Goal: Information Seeking & Learning: Learn about a topic

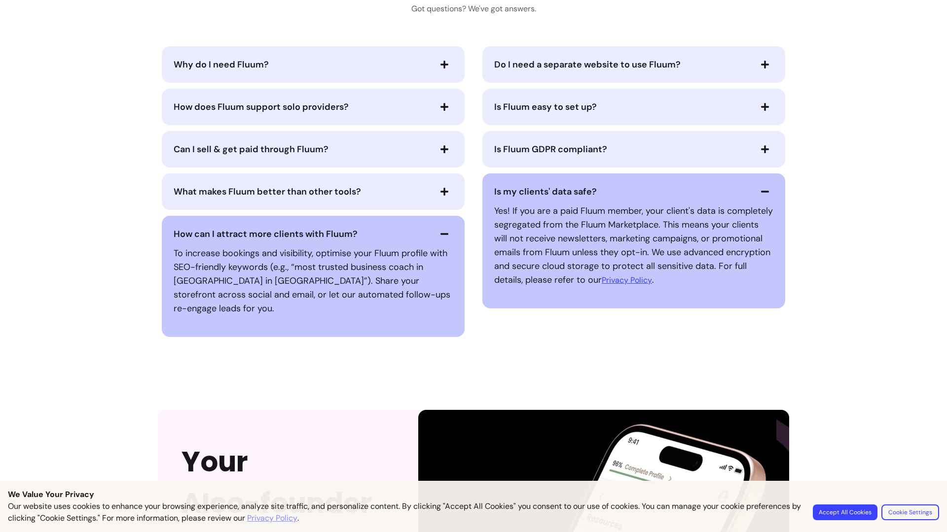
scroll to position [2472, 0]
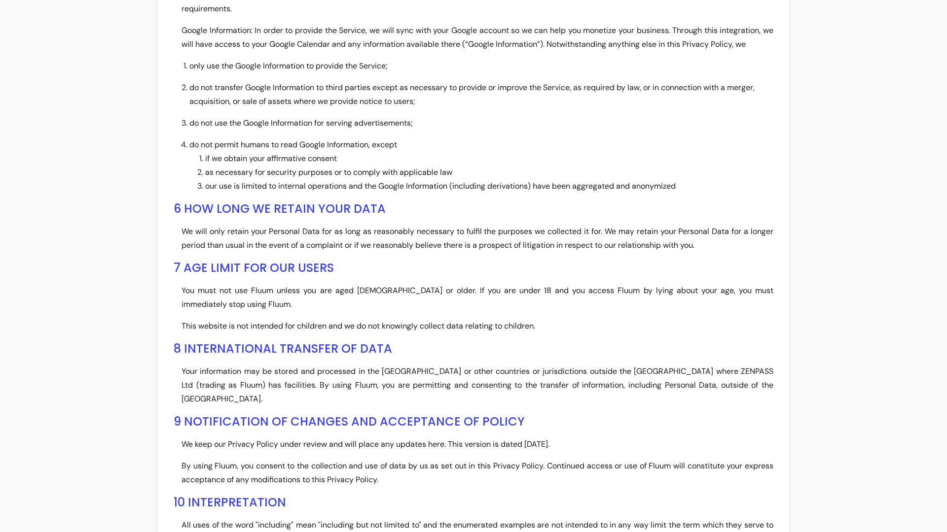
scroll to position [3412, 0]
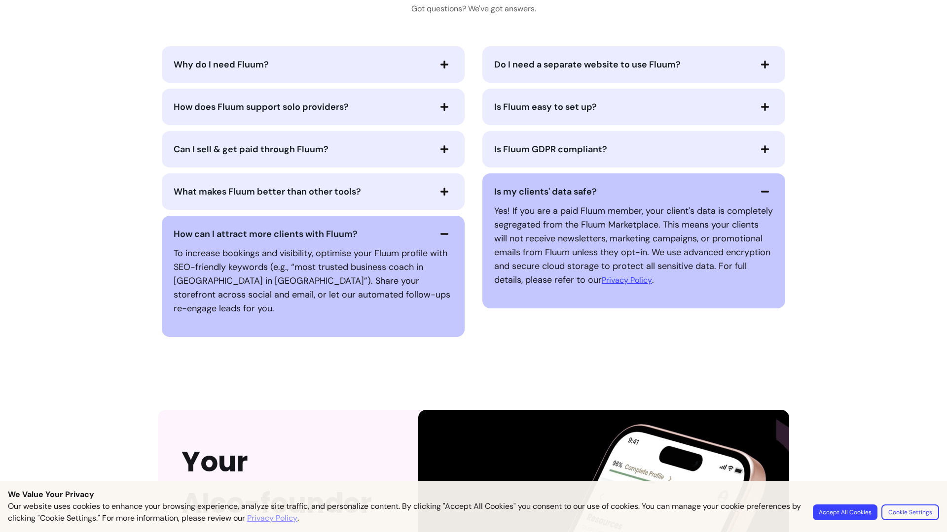
scroll to position [2472, 0]
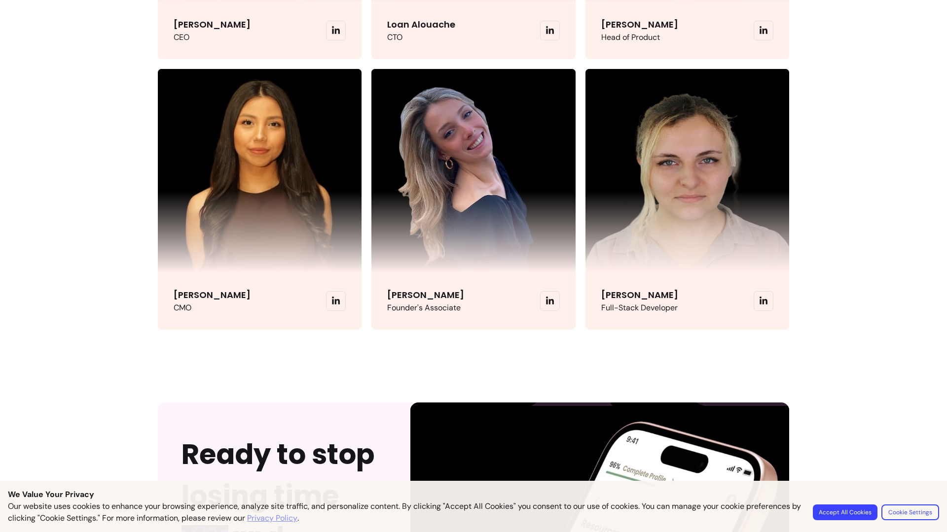
scroll to position [3027, 0]
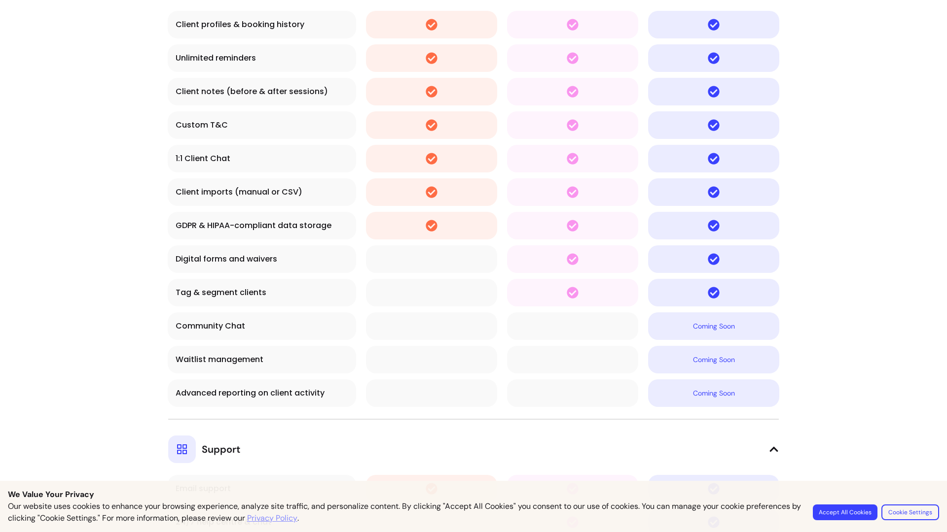
scroll to position [4094, 0]
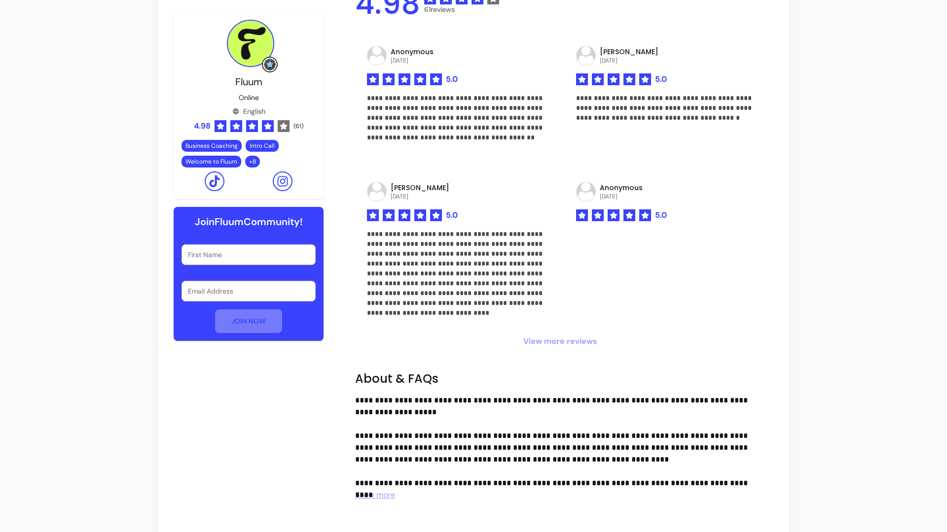
scroll to position [796, 0]
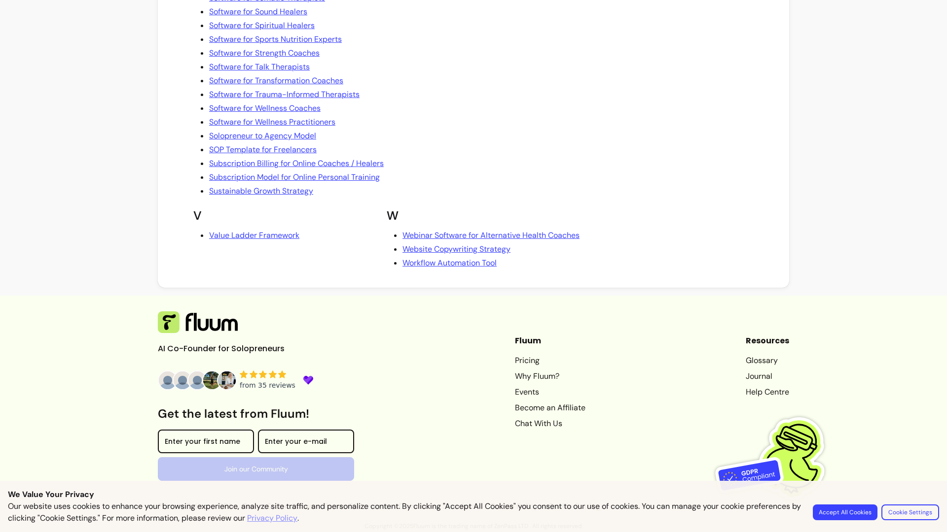
scroll to position [1783, 0]
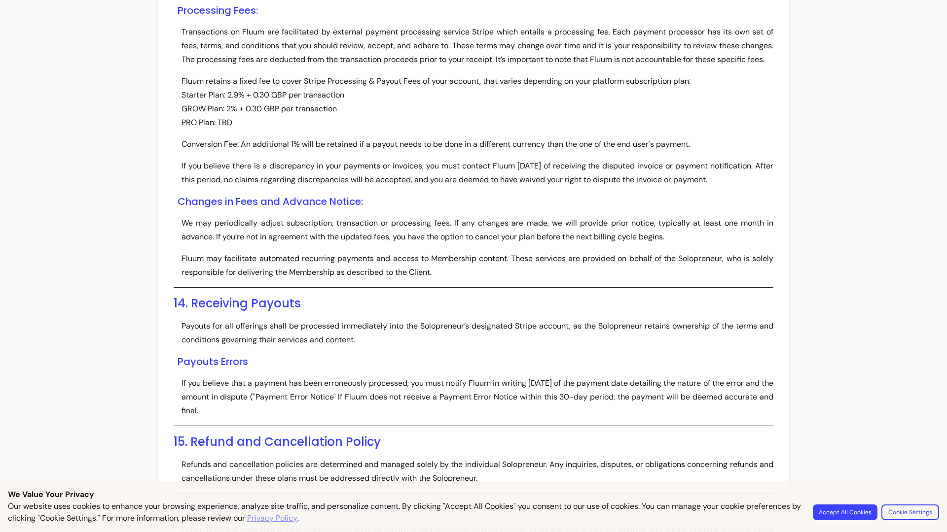
scroll to position [3582, 0]
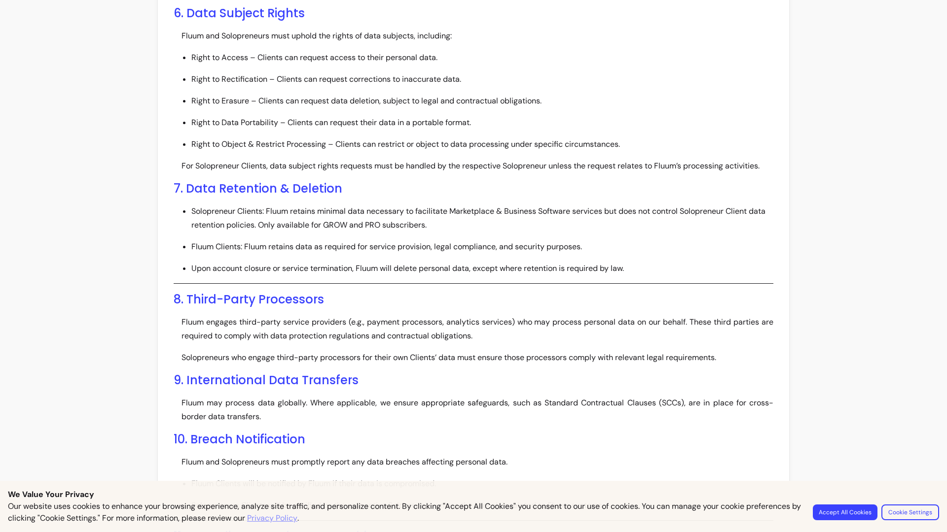
scroll to position [1375, 0]
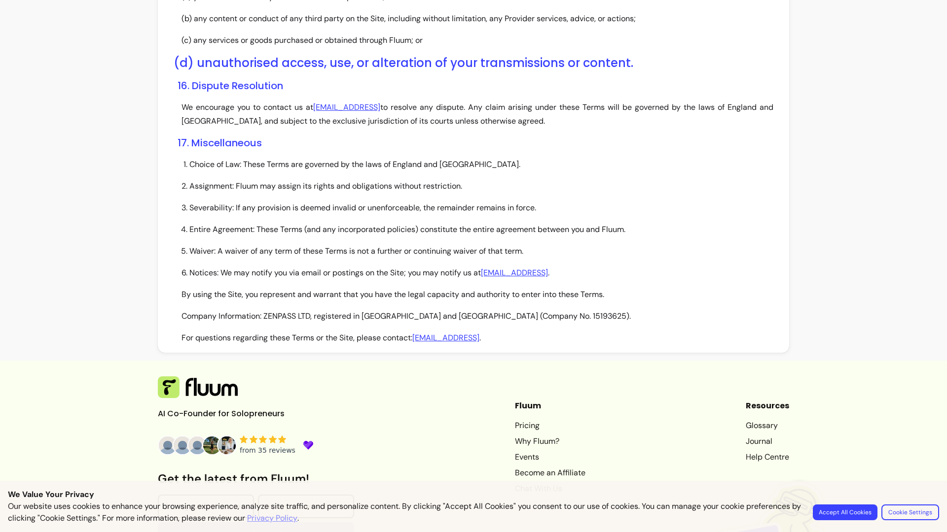
scroll to position [2632, 0]
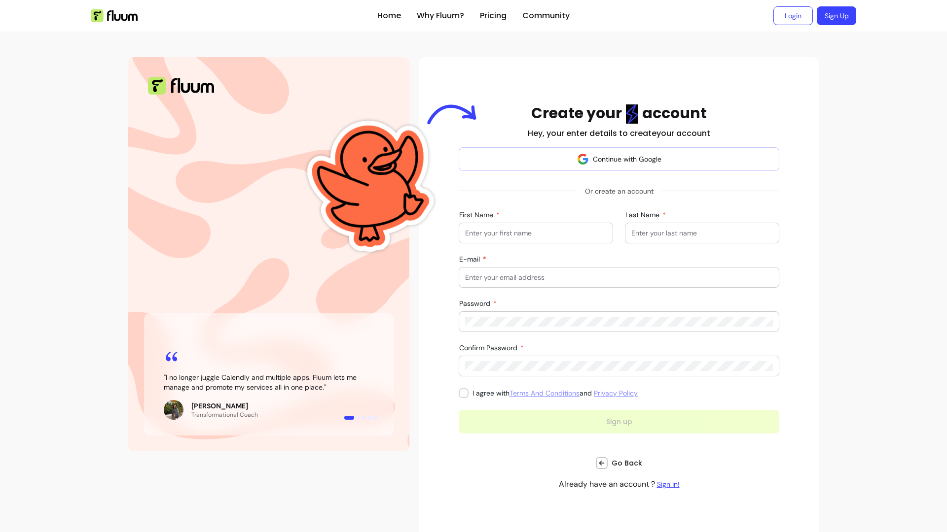
scroll to position [15, 0]
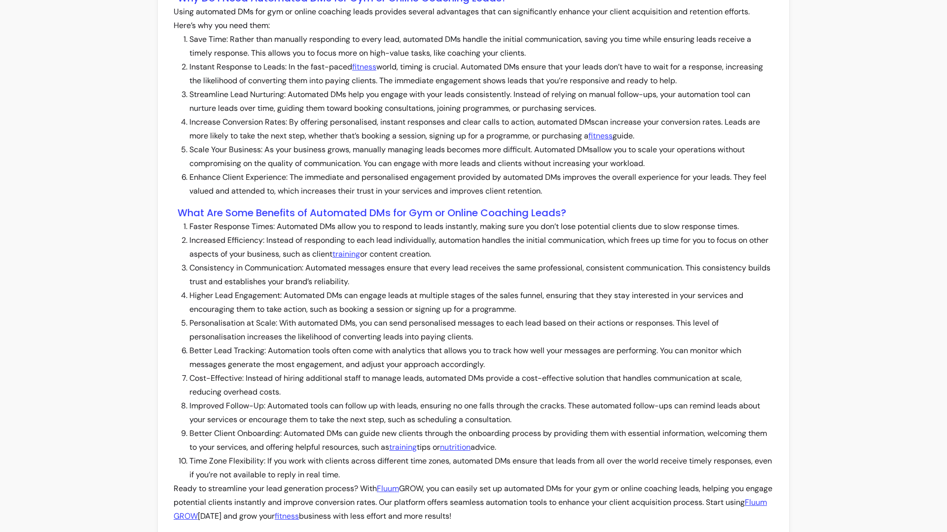
scroll to position [889, 0]
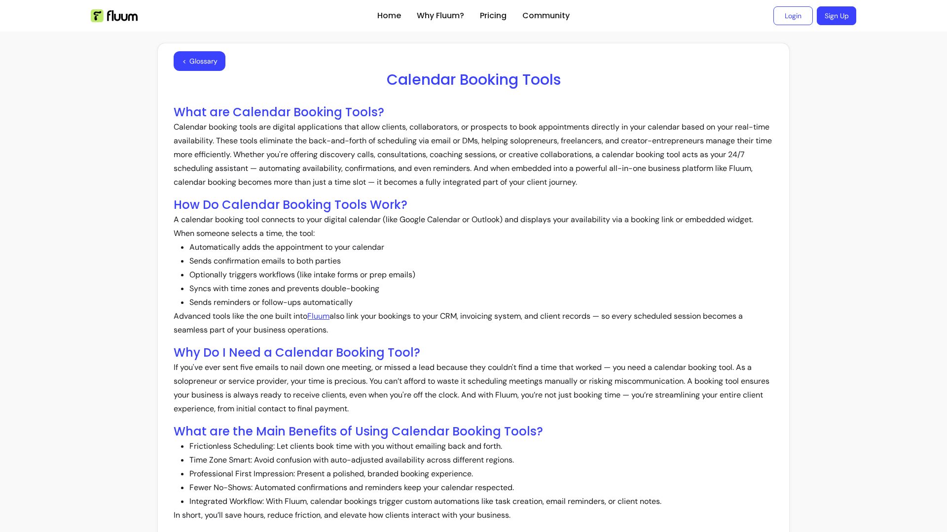
scroll to position [497, 0]
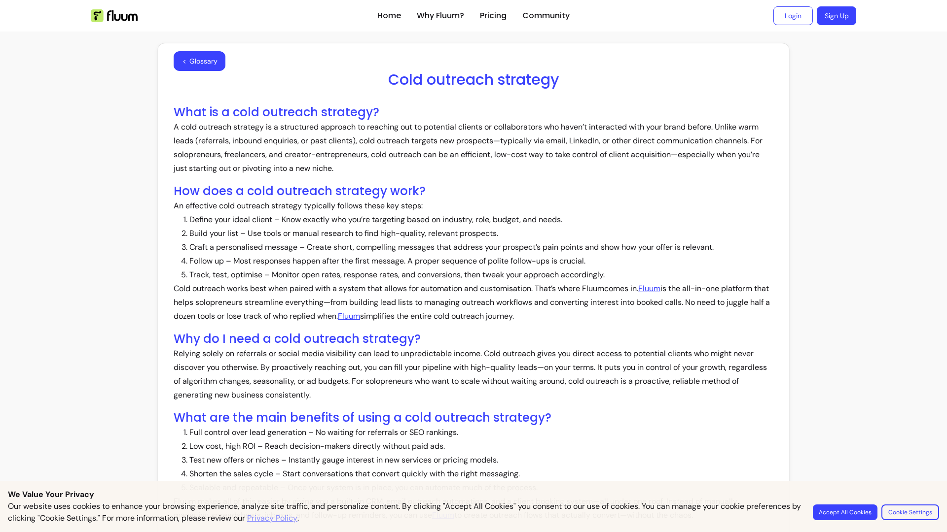
scroll to position [495, 0]
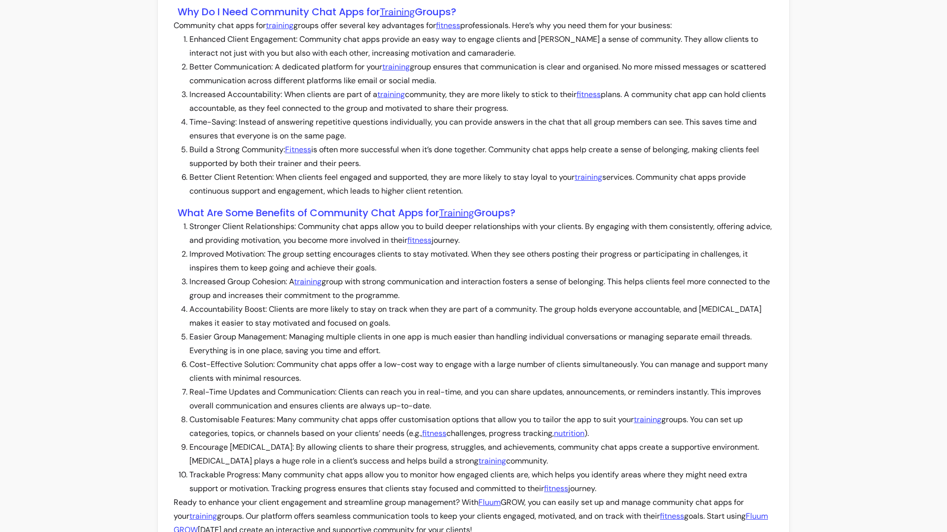
scroll to position [903, 0]
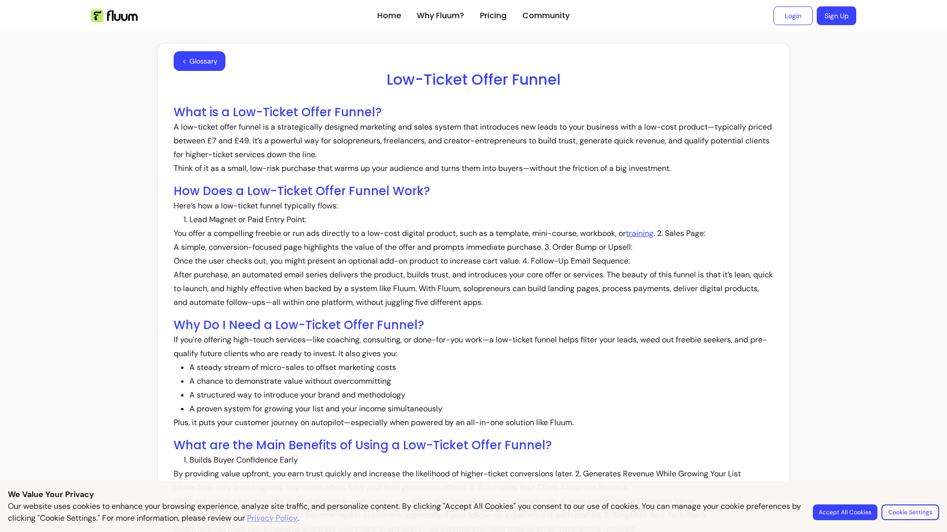
scroll to position [510, 0]
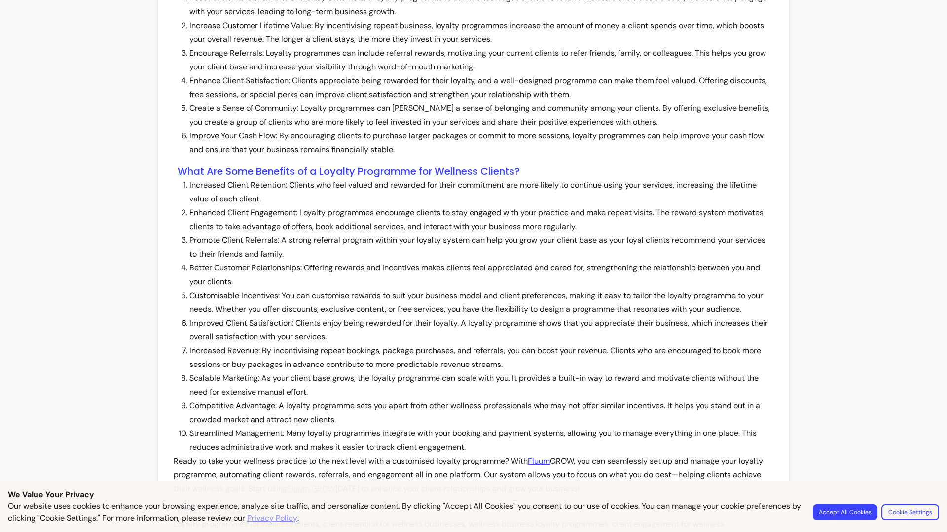
scroll to position [862, 0]
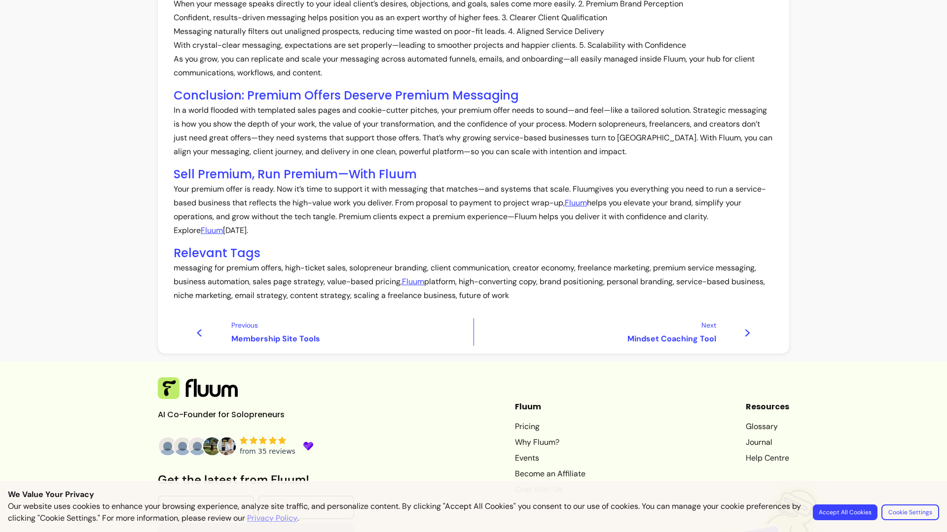
scroll to position [593, 0]
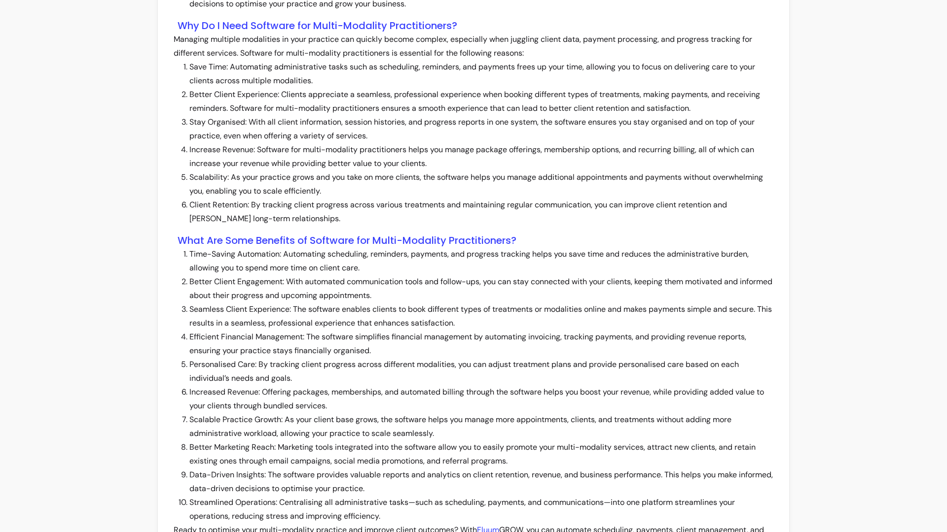
scroll to position [931, 0]
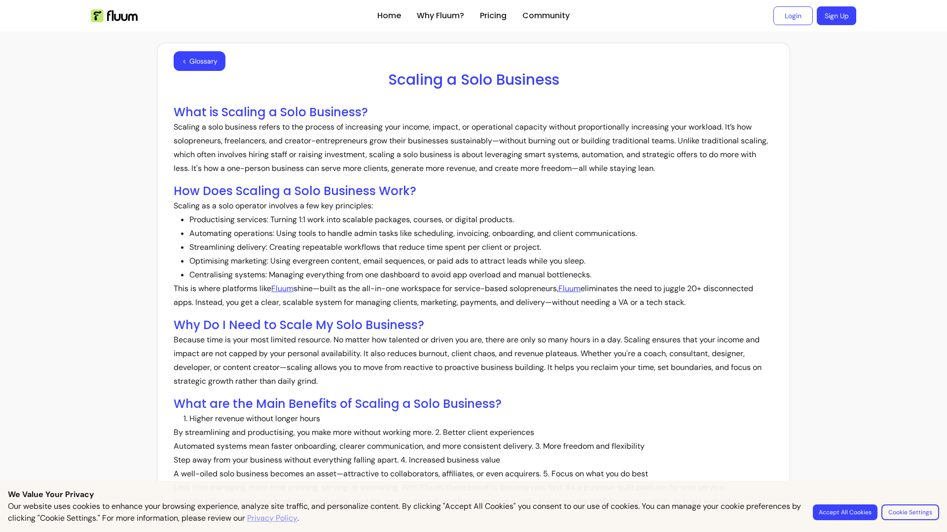
scroll to position [482, 0]
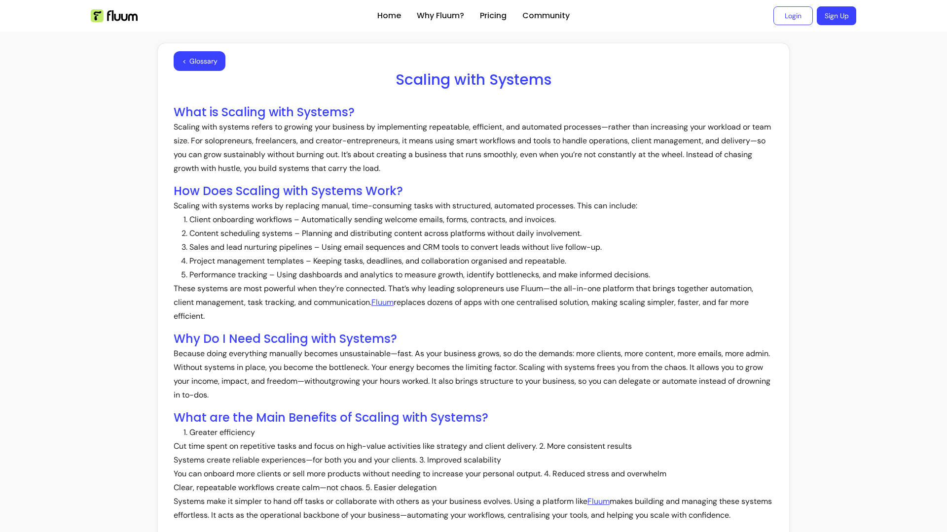
scroll to position [481, 0]
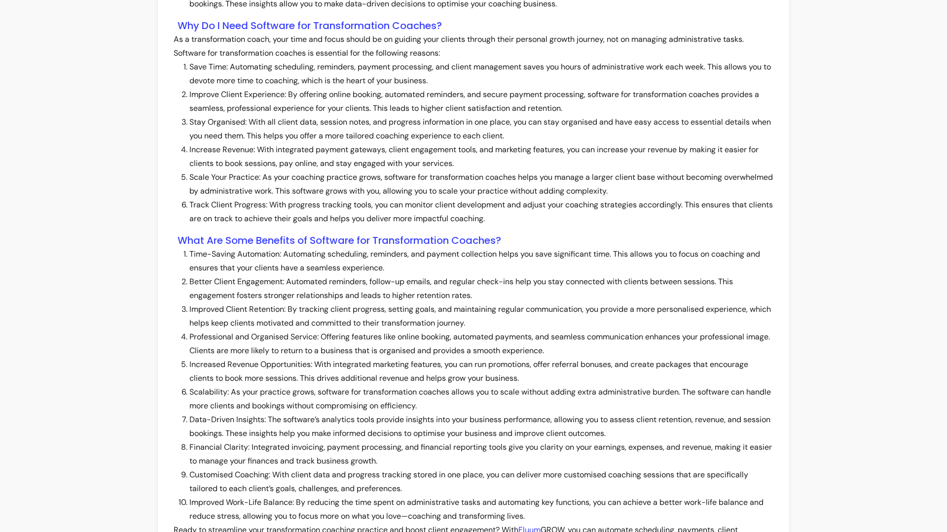
scroll to position [931, 0]
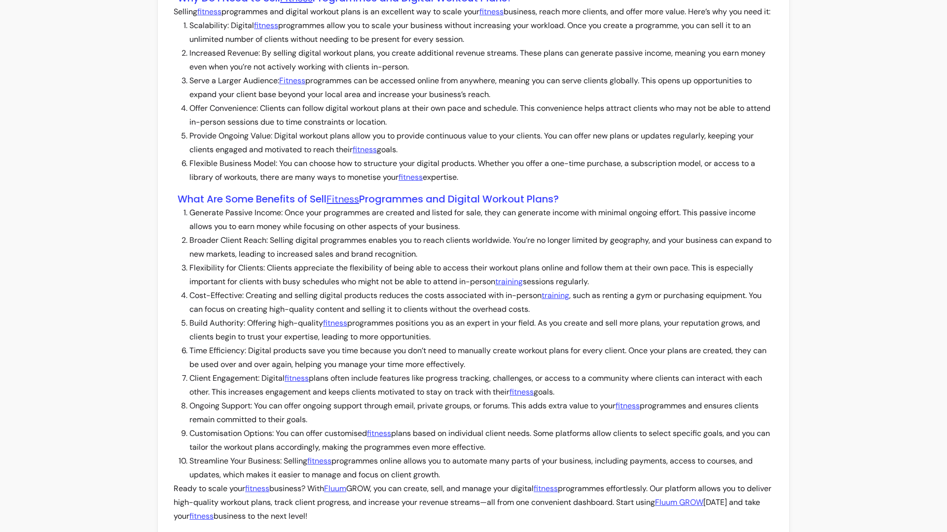
scroll to position [889, 0]
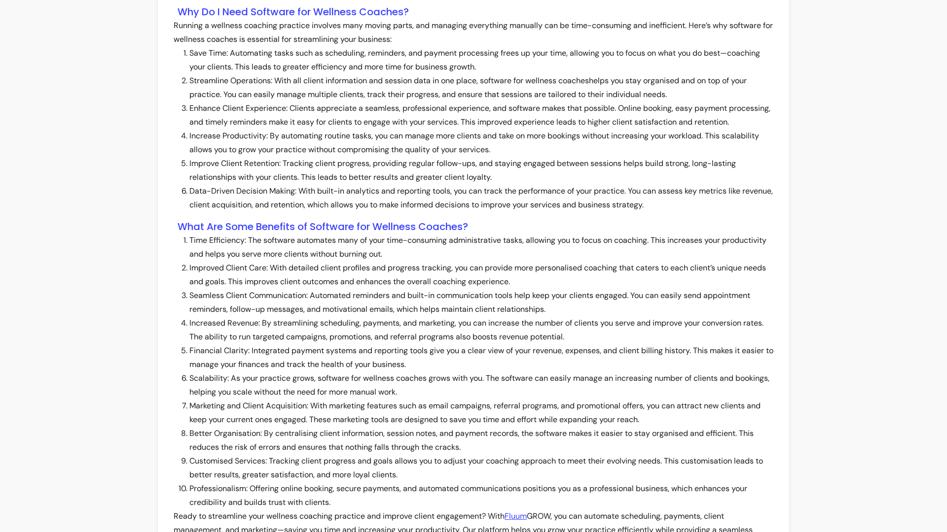
scroll to position [945, 0]
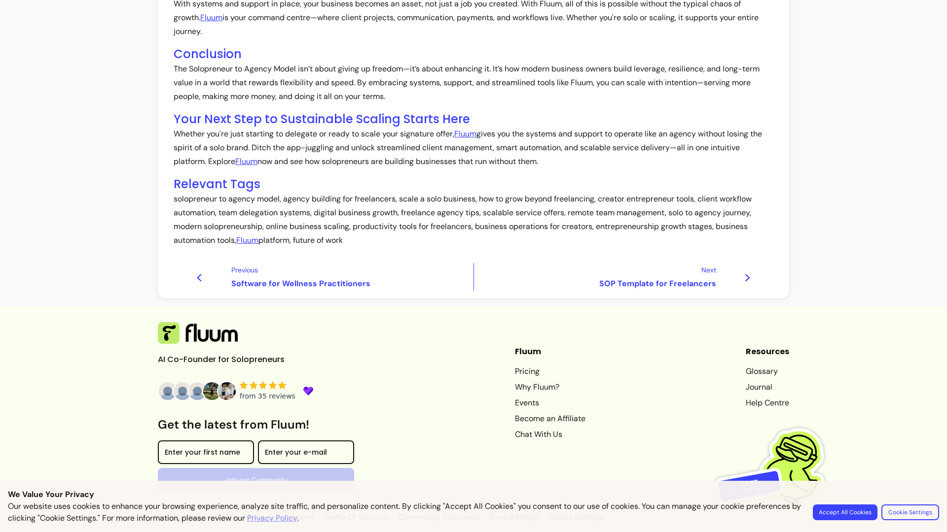
scroll to position [523, 0]
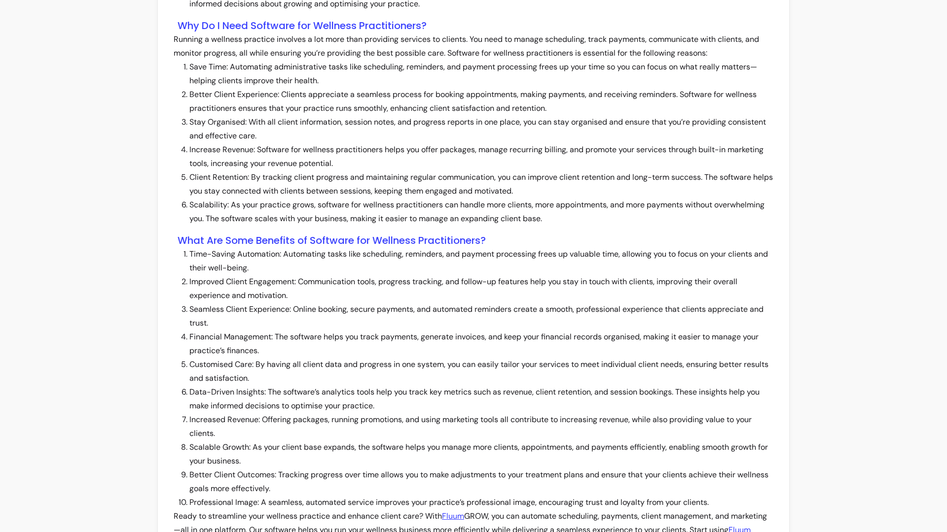
scroll to position [917, 0]
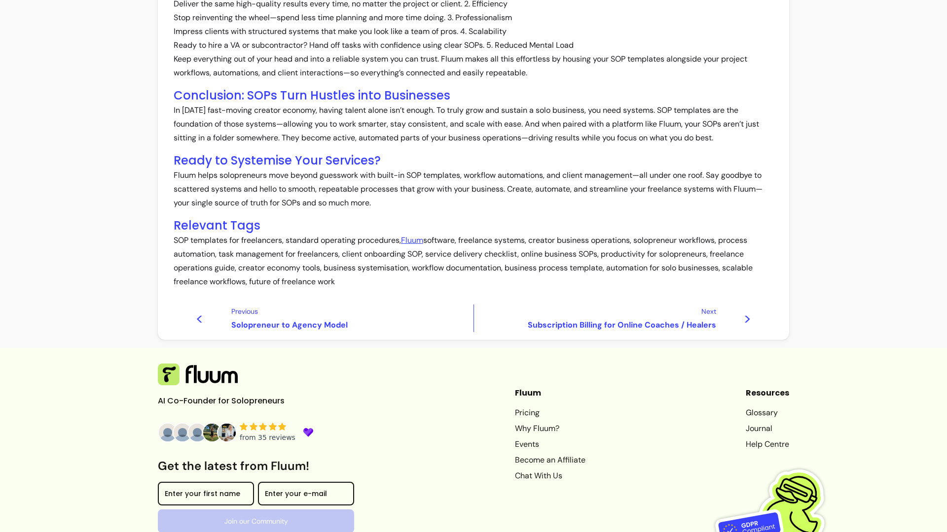
scroll to position [566, 0]
